Goal: Task Accomplishment & Management: Use online tool/utility

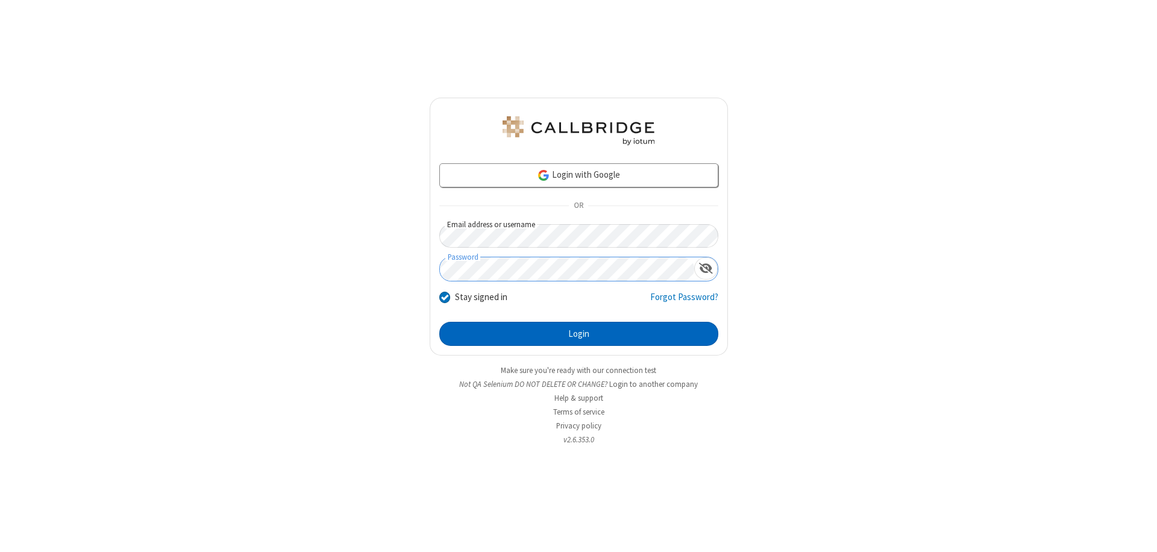
click at [579, 334] on button "Login" at bounding box center [578, 334] width 279 height 24
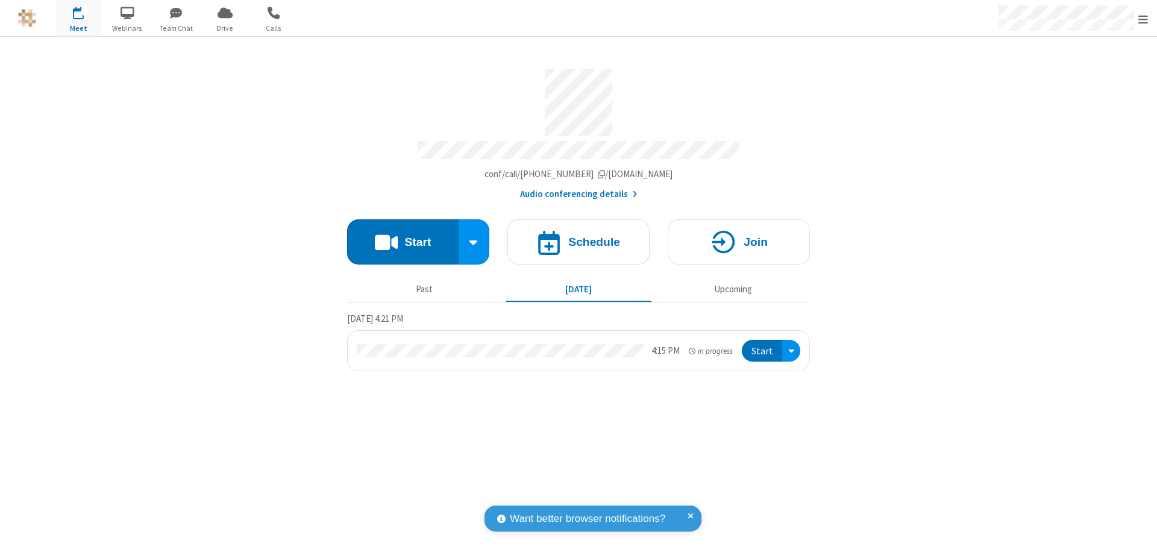
click at [1143, 19] on span "Open menu" at bounding box center [1143, 19] width 10 height 12
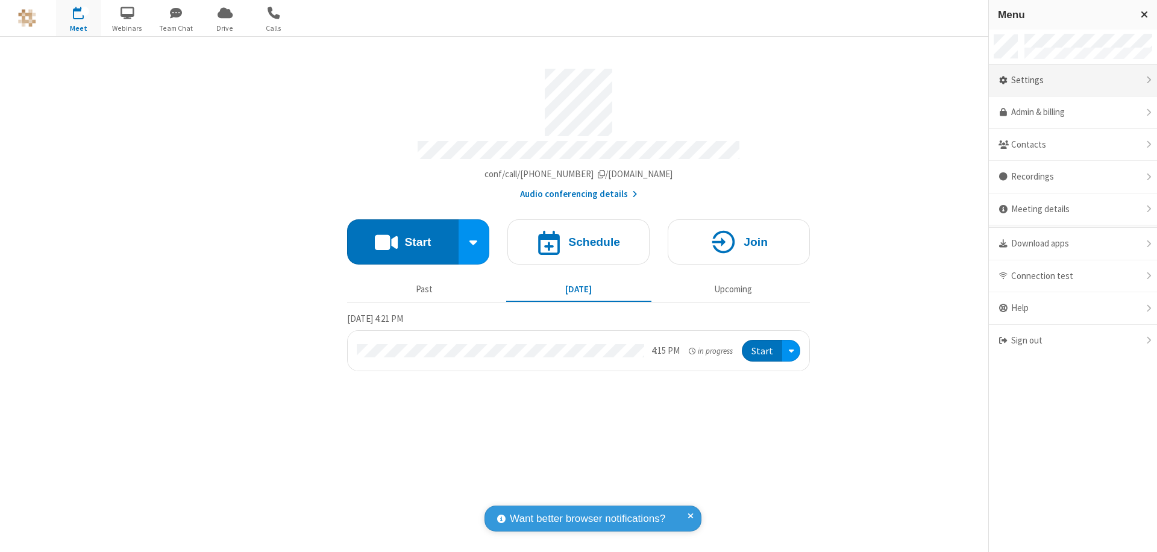
click at [1073, 80] on div "Settings" at bounding box center [1073, 80] width 168 height 33
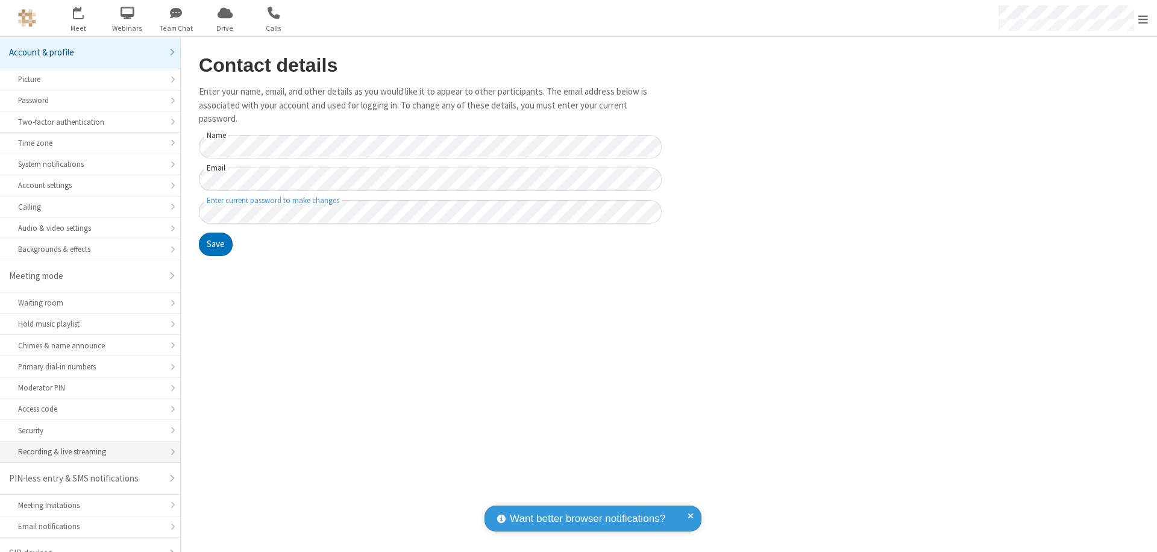
click at [86, 446] on div "Recording & live streaming" at bounding box center [90, 451] width 144 height 11
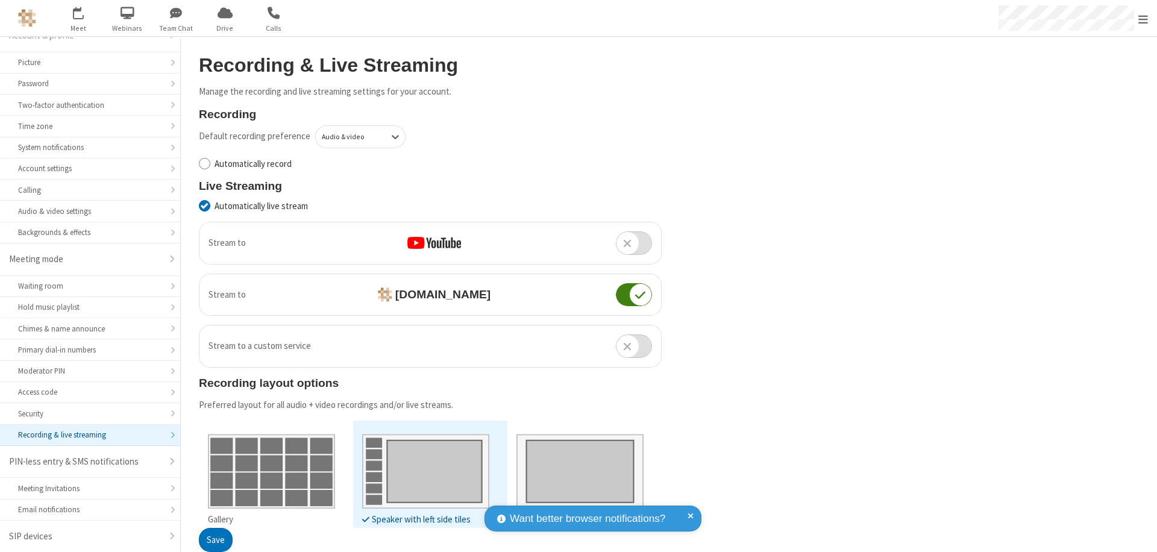
click at [215, 540] on button "Save" at bounding box center [216, 541] width 34 height 24
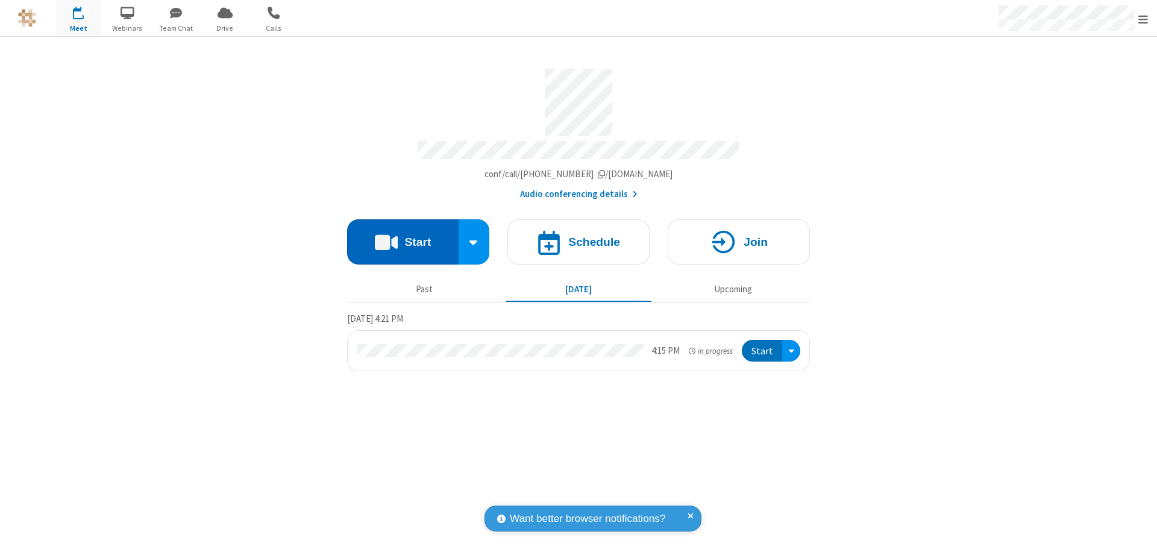
click at [403, 236] on button "Start" at bounding box center [402, 241] width 111 height 45
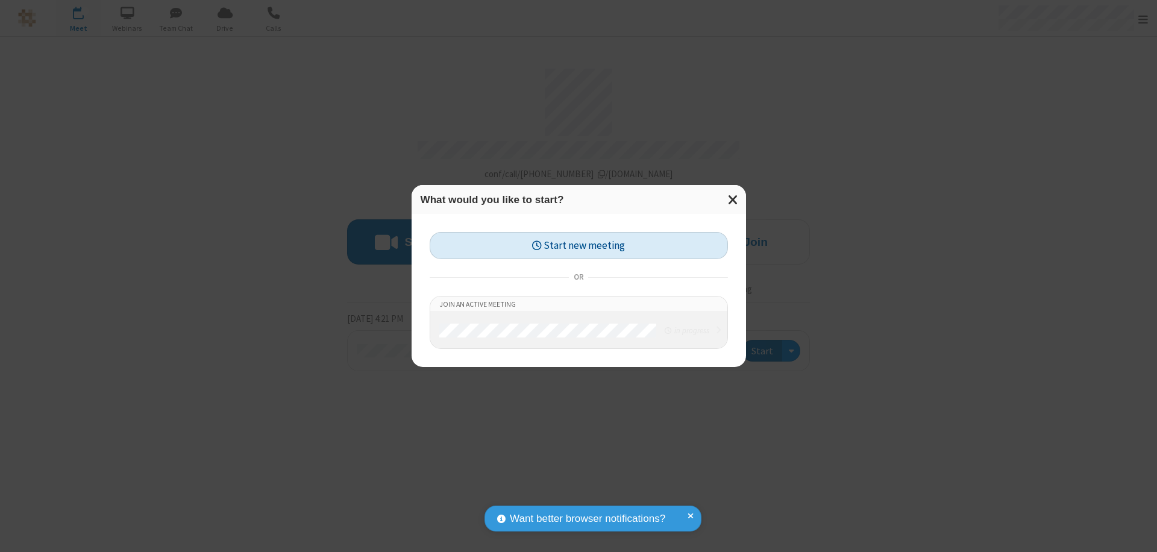
click at [579, 245] on button "Start new meeting" at bounding box center [579, 245] width 298 height 27
